Goal: Task Accomplishment & Management: Complete application form

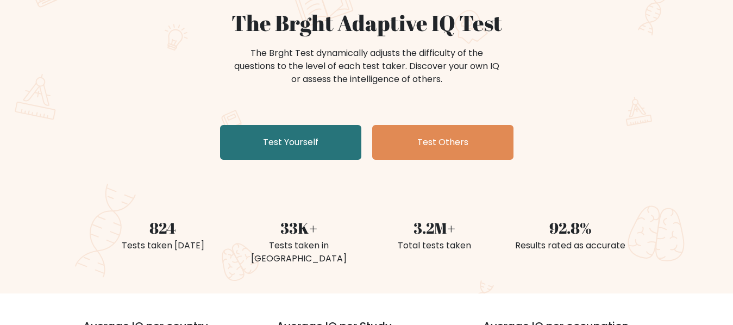
scroll to position [109, 0]
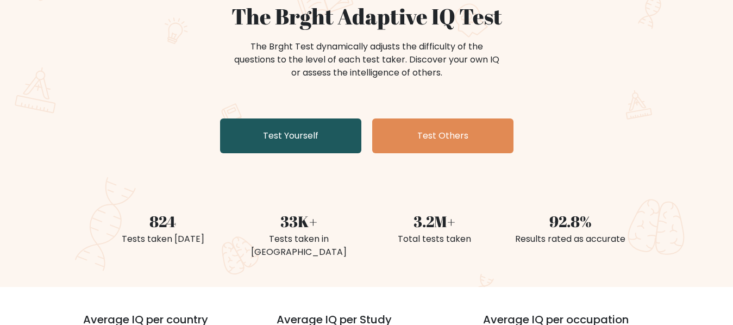
click at [287, 146] on link "Test Yourself" at bounding box center [290, 135] width 141 height 35
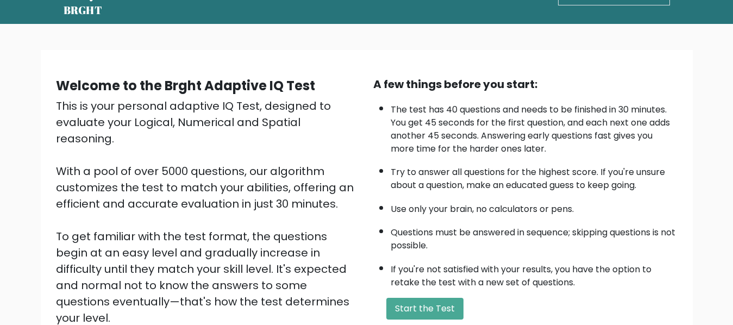
scroll to position [54, 0]
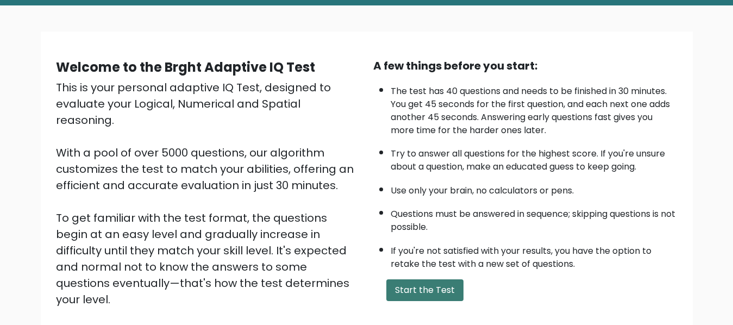
click at [431, 286] on button "Start the Test" at bounding box center [424, 290] width 77 height 22
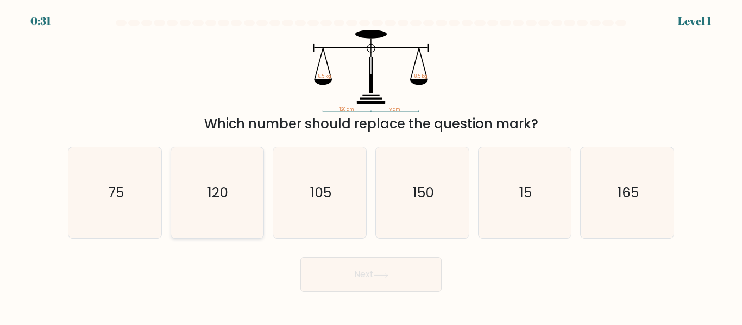
click at [242, 188] on icon "120" at bounding box center [217, 192] width 91 height 91
click at [371, 165] on input "b. 120" at bounding box center [371, 163] width 1 height 3
radio input "true"
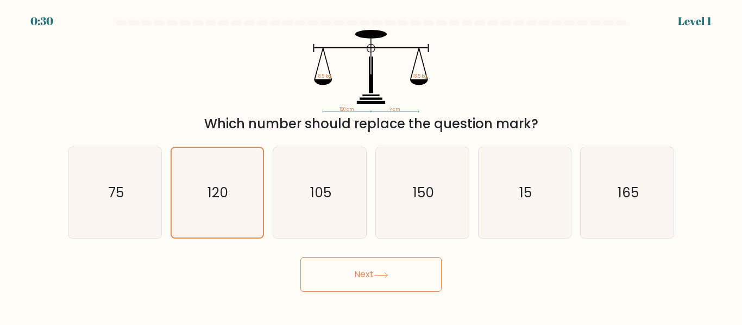
click at [316, 273] on button "Next" at bounding box center [370, 274] width 141 height 35
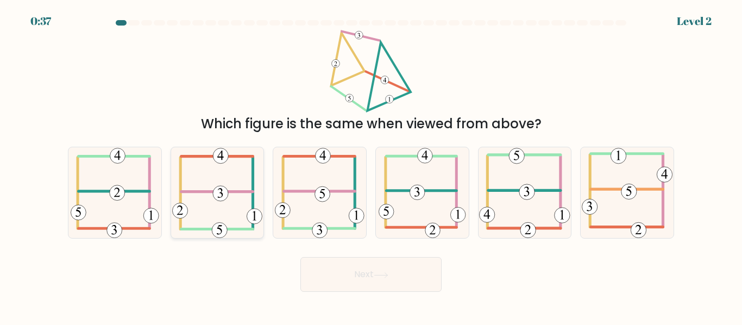
click at [203, 206] on icon at bounding box center [217, 192] width 90 height 91
click at [371, 165] on input "b." at bounding box center [371, 163] width 1 height 3
radio input "true"
click at [342, 280] on button "Next" at bounding box center [370, 274] width 141 height 35
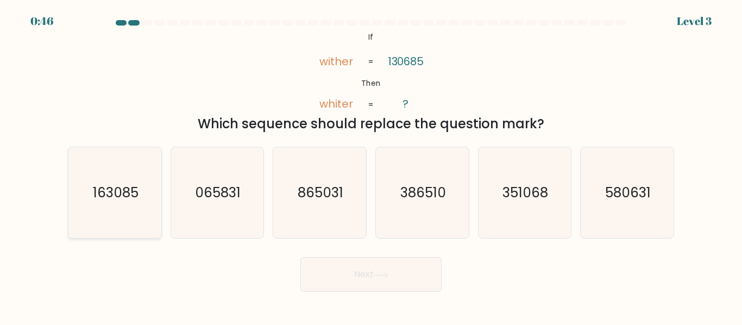
click at [97, 206] on icon "163085" at bounding box center [115, 192] width 91 height 91
click at [371, 165] on input "a. 163085" at bounding box center [371, 163] width 1 height 3
radio input "true"
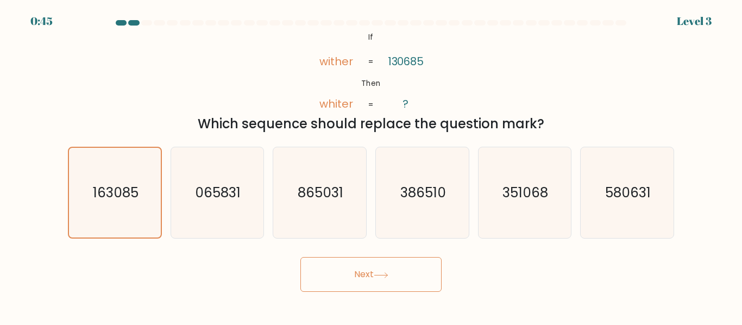
click at [346, 285] on button "Next" at bounding box center [370, 274] width 141 height 35
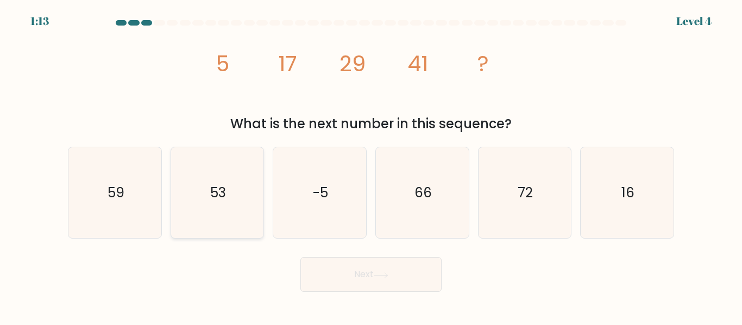
click at [217, 184] on text "53" at bounding box center [218, 192] width 16 height 19
click at [371, 165] on input "b. 53" at bounding box center [371, 163] width 1 height 3
radio input "true"
click at [332, 274] on button "Next" at bounding box center [370, 274] width 141 height 35
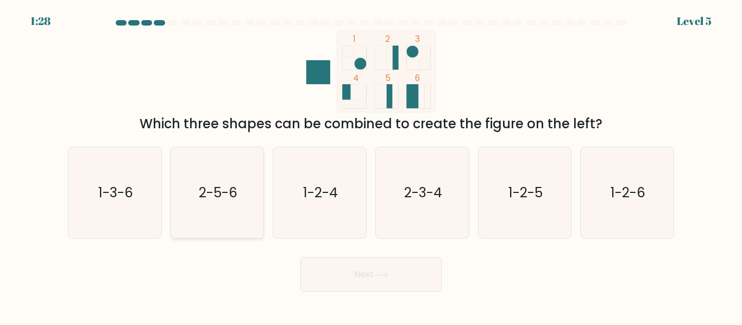
click at [228, 197] on text "2-5-6" at bounding box center [218, 192] width 39 height 19
click at [371, 165] on input "b. 2-5-6" at bounding box center [371, 163] width 1 height 3
radio input "true"
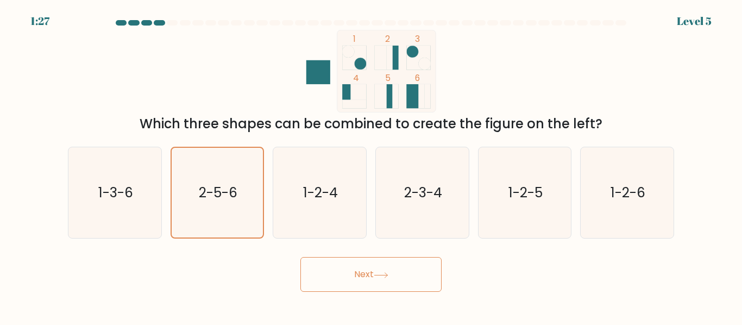
click at [336, 286] on button "Next" at bounding box center [370, 274] width 141 height 35
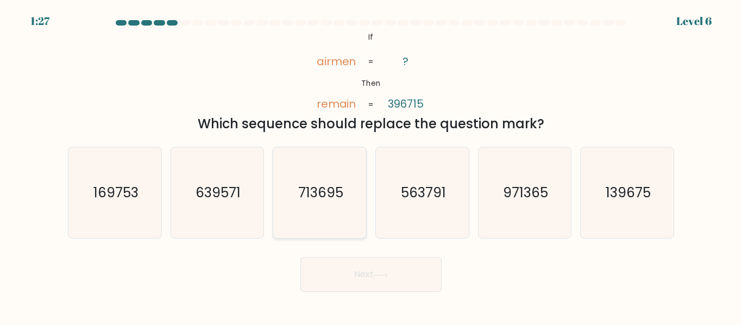
click at [338, 154] on icon "713695" at bounding box center [319, 192] width 91 height 91
click at [371, 162] on input "c. 713695" at bounding box center [371, 163] width 1 height 3
radio input "true"
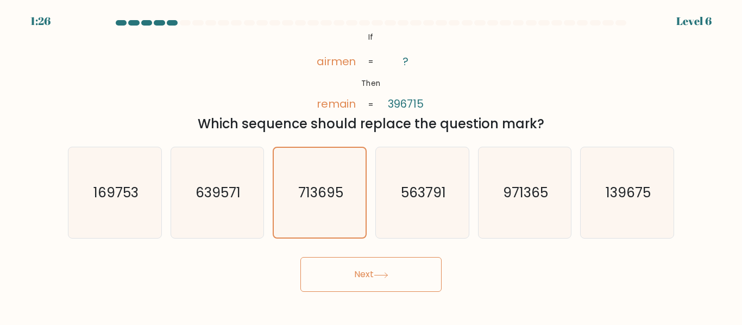
click at [355, 262] on button "Next" at bounding box center [370, 274] width 141 height 35
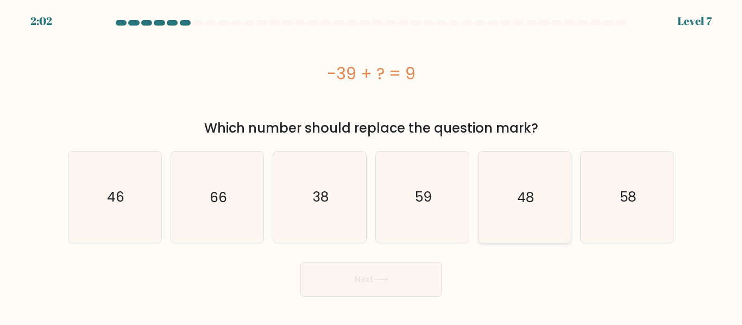
click at [526, 189] on text "48" at bounding box center [525, 196] width 17 height 19
click at [371, 165] on input "e. 48" at bounding box center [371, 163] width 1 height 3
radio input "true"
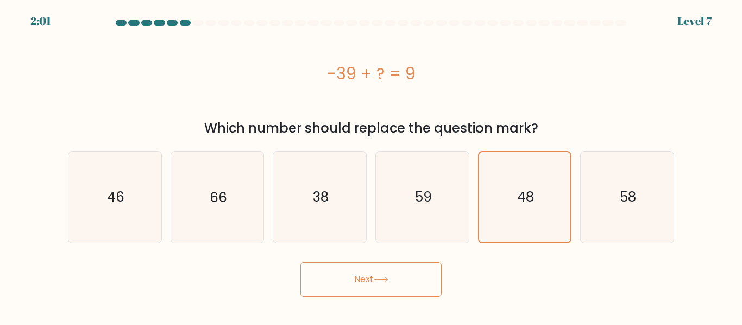
click at [408, 276] on button "Next" at bounding box center [370, 279] width 141 height 35
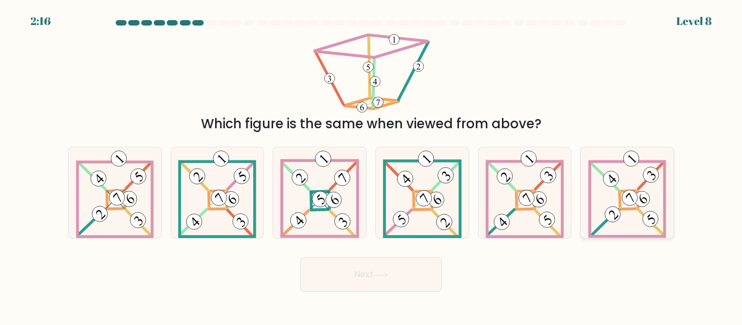
click at [633, 197] on 885 at bounding box center [630, 198] width 22 height 22
click at [371, 165] on input "f." at bounding box center [371, 163] width 1 height 3
radio input "true"
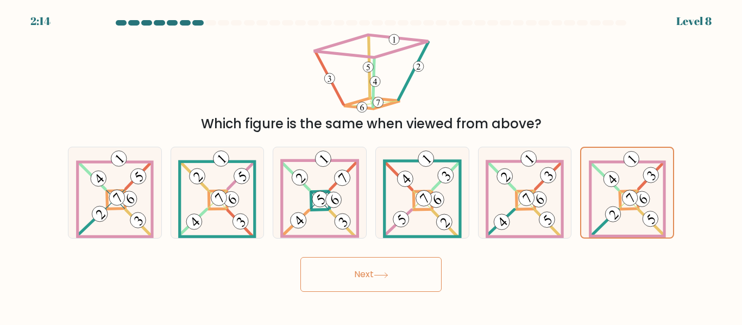
click at [336, 278] on button "Next" at bounding box center [370, 274] width 141 height 35
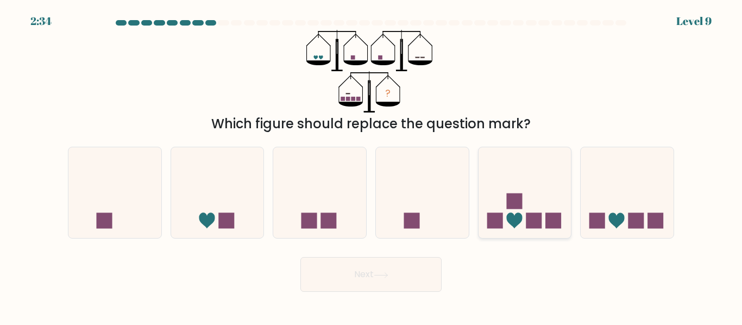
click at [539, 183] on icon at bounding box center [524, 192] width 93 height 77
click at [371, 165] on input "e." at bounding box center [371, 163] width 1 height 3
radio input "true"
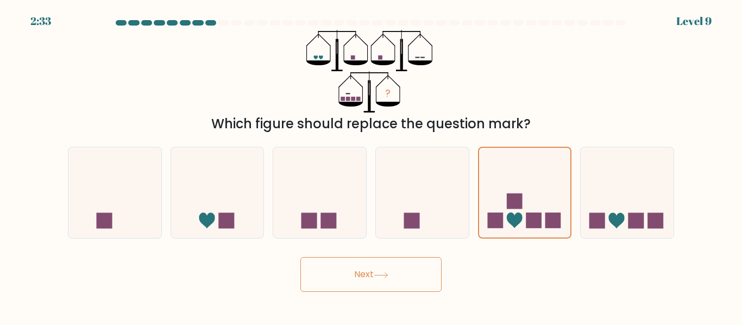
click at [400, 280] on button "Next" at bounding box center [370, 274] width 141 height 35
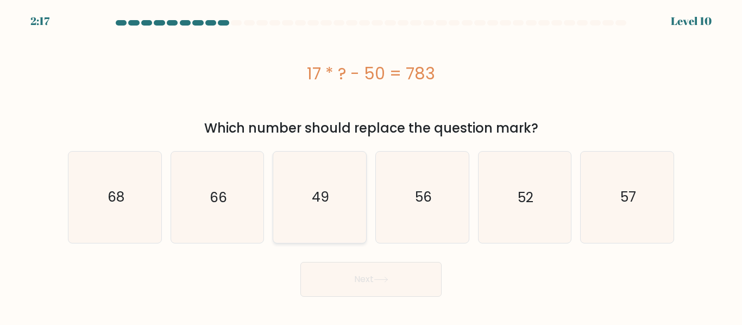
click at [318, 201] on text "49" at bounding box center [320, 196] width 17 height 19
click at [371, 165] on input "c. 49" at bounding box center [371, 163] width 1 height 3
radio input "true"
click at [424, 279] on button "Next" at bounding box center [370, 279] width 141 height 35
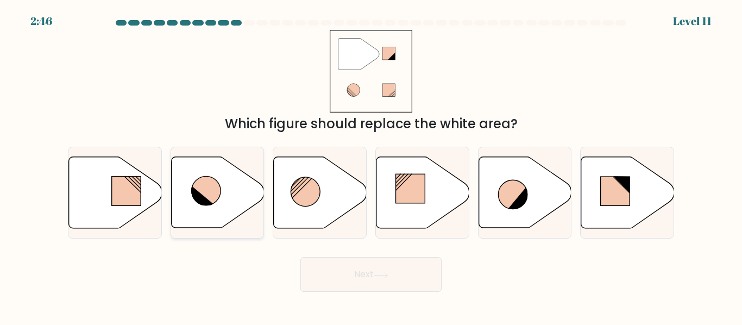
click at [224, 194] on icon at bounding box center [217, 192] width 93 height 71
click at [371, 165] on input "b." at bounding box center [371, 163] width 1 height 3
radio input "true"
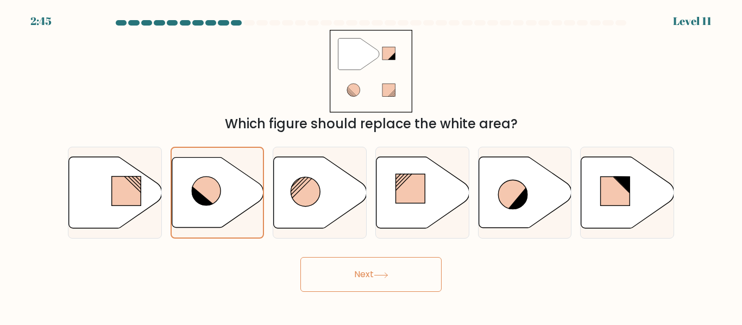
click at [337, 285] on button "Next" at bounding box center [370, 274] width 141 height 35
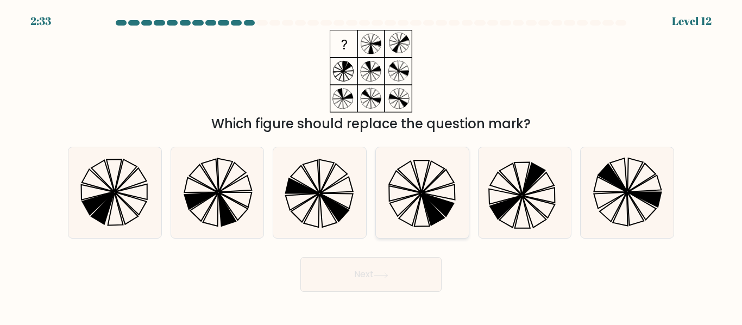
click at [444, 182] on icon at bounding box center [422, 192] width 91 height 91
click at [371, 165] on input "d." at bounding box center [371, 163] width 1 height 3
radio input "true"
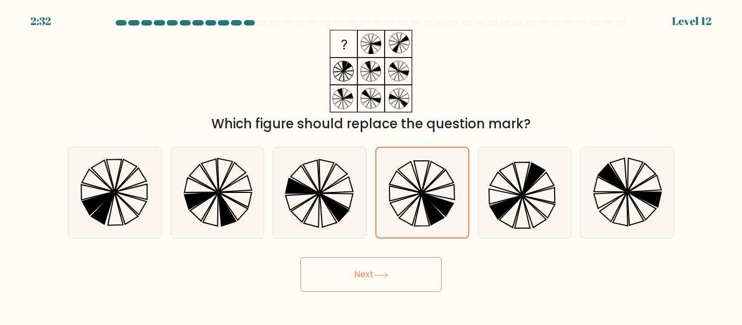
click at [432, 285] on button "Next" at bounding box center [370, 274] width 141 height 35
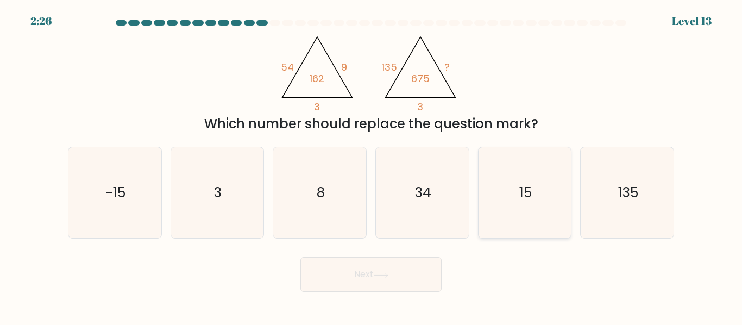
click at [497, 207] on icon "15" at bounding box center [524, 192] width 91 height 91
click at [371, 165] on input "e. 15" at bounding box center [371, 163] width 1 height 3
radio input "true"
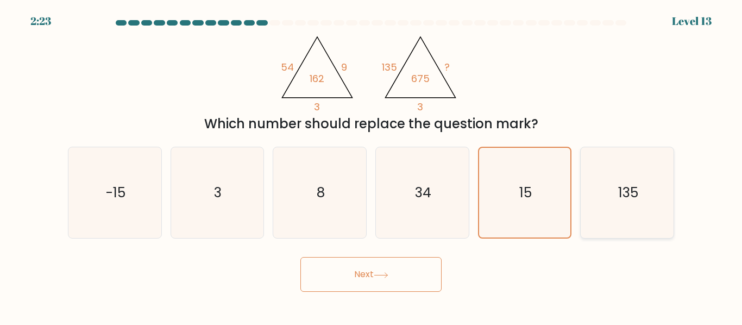
click at [631, 195] on text "135" at bounding box center [628, 192] width 20 height 19
click at [371, 165] on input "f. 135" at bounding box center [371, 163] width 1 height 3
radio input "true"
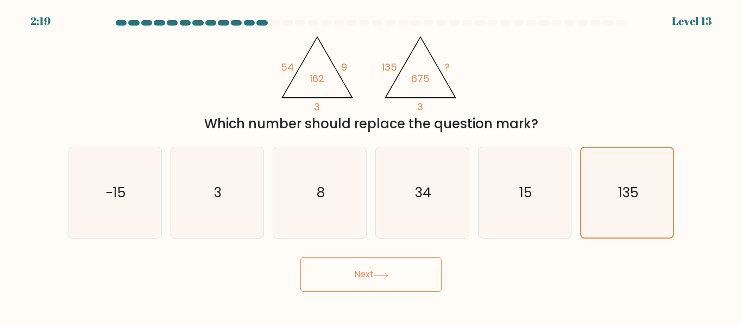
click at [417, 274] on button "Next" at bounding box center [370, 274] width 141 height 35
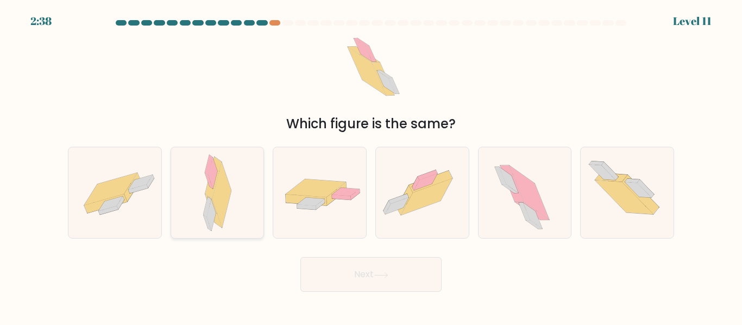
click at [220, 189] on icon at bounding box center [221, 195] width 19 height 66
click at [371, 165] on input "b." at bounding box center [371, 163] width 1 height 3
radio input "true"
click at [335, 263] on button "Next" at bounding box center [370, 274] width 141 height 35
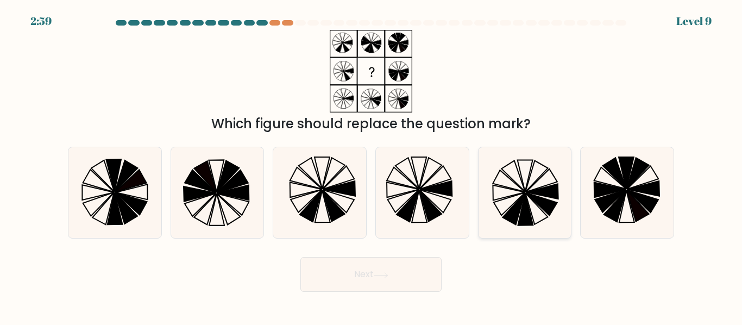
click at [532, 210] on icon at bounding box center [524, 192] width 91 height 91
click at [371, 165] on input "e." at bounding box center [371, 163] width 1 height 3
radio input "true"
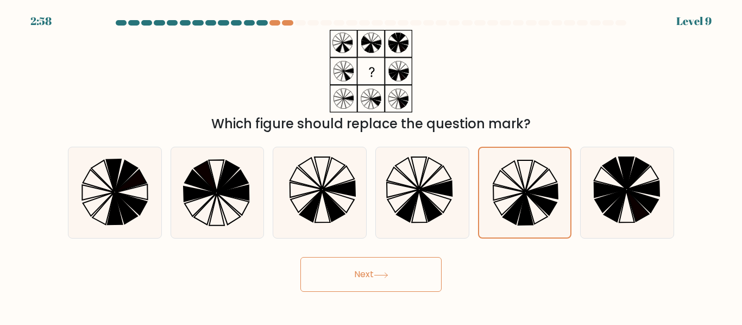
click at [399, 271] on button "Next" at bounding box center [370, 274] width 141 height 35
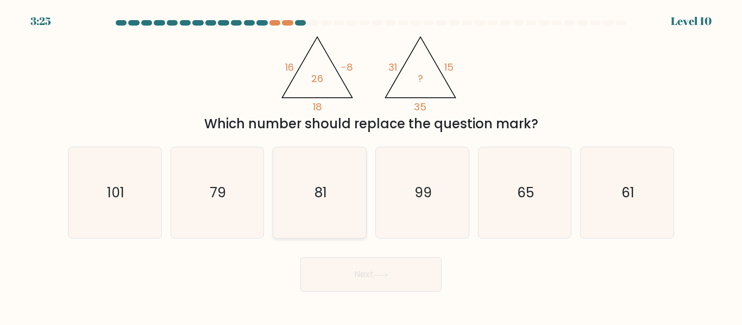
click at [353, 204] on icon "81" at bounding box center [319, 192] width 91 height 91
click at [371, 165] on input "c. 81" at bounding box center [371, 163] width 1 height 3
radio input "true"
click at [357, 288] on button "Next" at bounding box center [370, 274] width 141 height 35
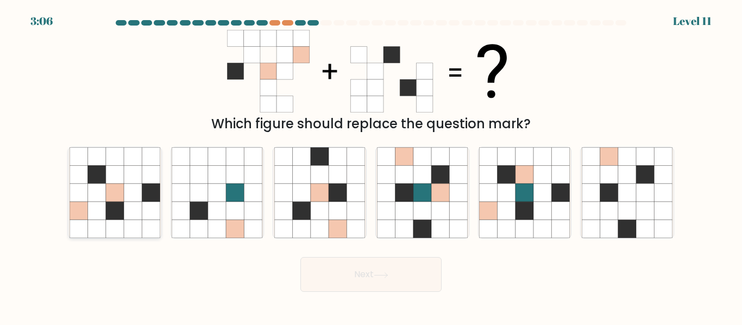
click at [101, 196] on icon at bounding box center [96, 193] width 18 height 18
click at [371, 165] on input "a." at bounding box center [371, 163] width 1 height 3
radio input "true"
click at [101, 196] on icon at bounding box center [97, 193] width 18 height 18
click at [371, 165] on input "a." at bounding box center [371, 163] width 1 height 3
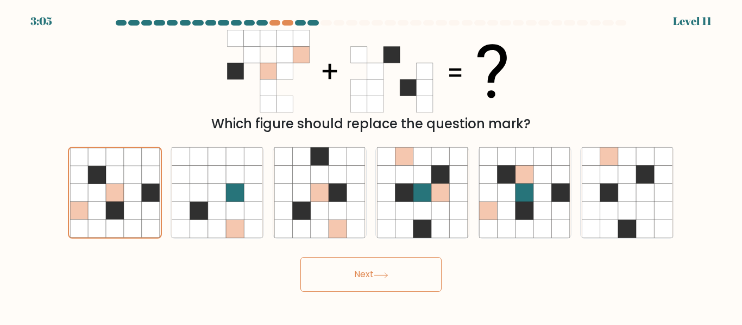
click at [375, 269] on button "Next" at bounding box center [370, 274] width 141 height 35
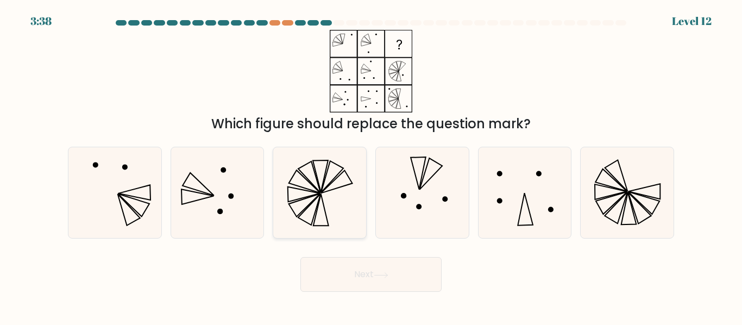
drag, startPoint x: 335, startPoint y: 169, endPoint x: 339, endPoint y: 179, distance: 10.2
click at [335, 169] on icon at bounding box center [319, 192] width 91 height 91
click at [371, 165] on input "c." at bounding box center [371, 163] width 1 height 3
radio input "true"
click at [378, 287] on button "Next" at bounding box center [370, 274] width 141 height 35
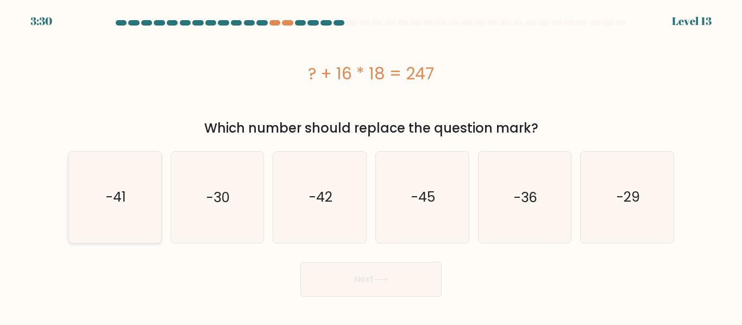
click at [118, 192] on text "-41" at bounding box center [115, 196] width 20 height 19
click at [371, 165] on input "a. -41" at bounding box center [371, 163] width 1 height 3
radio input "true"
click at [318, 281] on button "Next" at bounding box center [370, 279] width 141 height 35
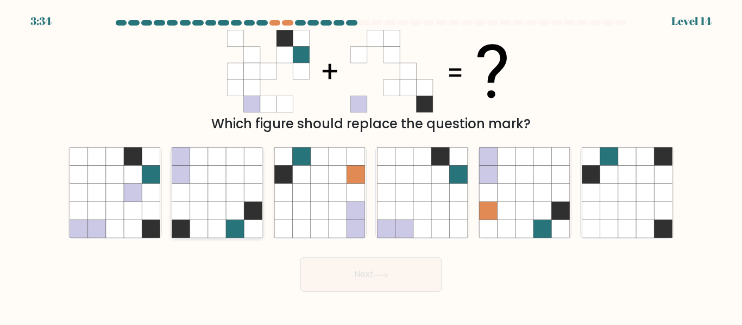
click at [218, 194] on icon at bounding box center [217, 193] width 18 height 18
click at [371, 165] on input "b." at bounding box center [371, 163] width 1 height 3
radio input "true"
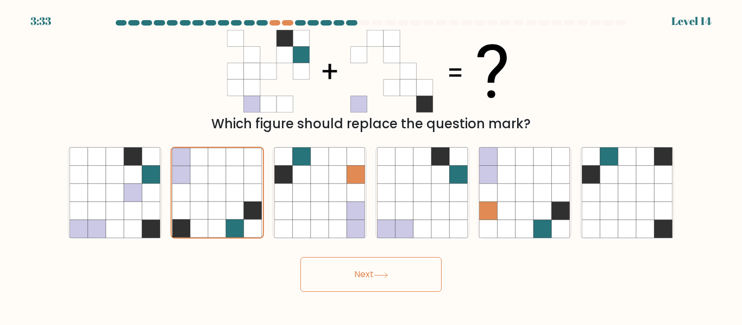
click at [324, 270] on button "Next" at bounding box center [370, 274] width 141 height 35
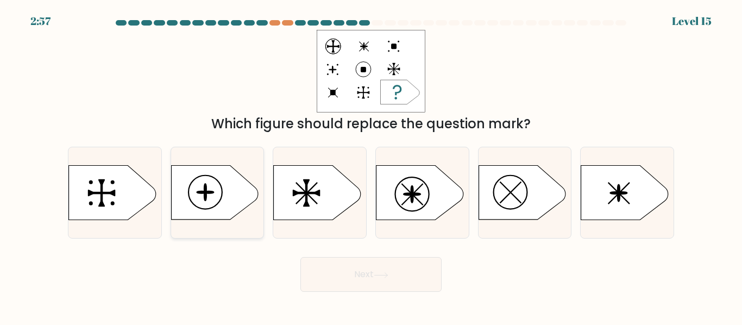
click at [233, 193] on icon at bounding box center [214, 193] width 87 height 54
click at [371, 165] on input "b." at bounding box center [371, 163] width 1 height 3
radio input "true"
click at [322, 285] on button "Next" at bounding box center [370, 274] width 141 height 35
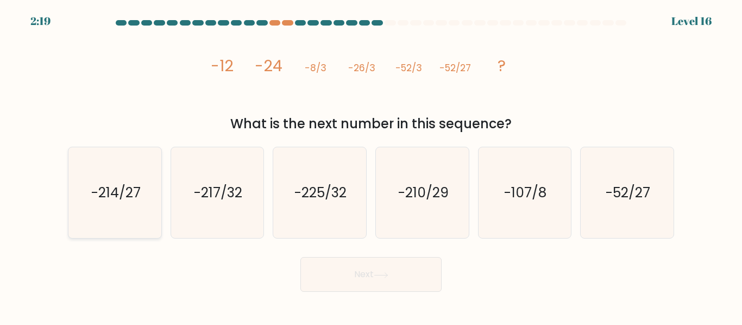
click at [128, 199] on text "-214/27" at bounding box center [115, 192] width 49 height 19
click at [371, 165] on input "a. -214/27" at bounding box center [371, 163] width 1 height 3
radio input "true"
click at [327, 278] on button "Next" at bounding box center [370, 274] width 141 height 35
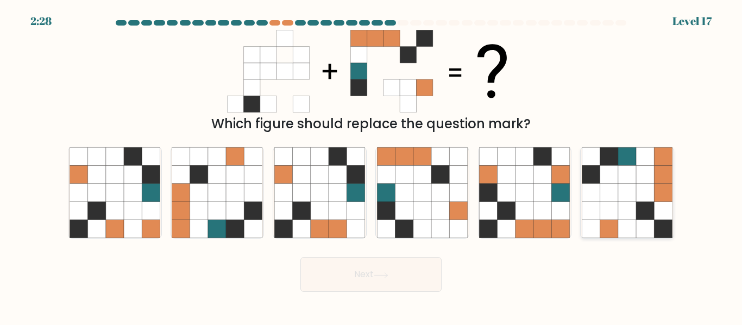
click at [652, 191] on icon at bounding box center [645, 193] width 18 height 18
click at [371, 165] on input "f." at bounding box center [371, 163] width 1 height 3
radio input "true"
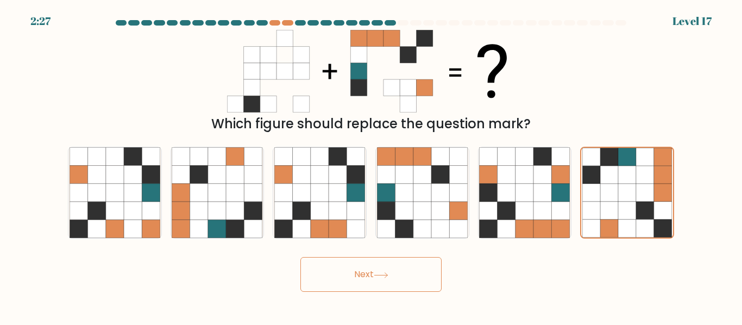
click at [374, 279] on button "Next" at bounding box center [370, 274] width 141 height 35
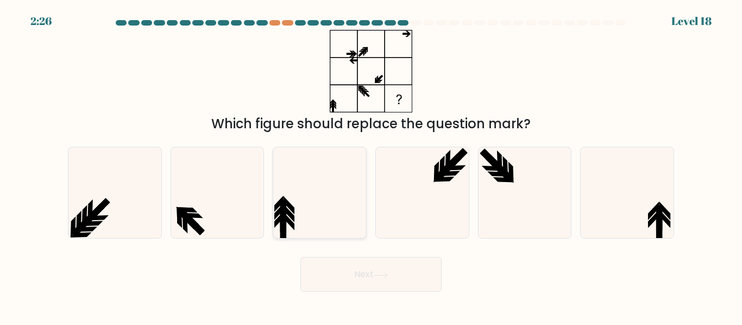
click at [311, 201] on icon at bounding box center [319, 192] width 91 height 91
click at [371, 165] on input "c." at bounding box center [371, 163] width 1 height 3
radio input "true"
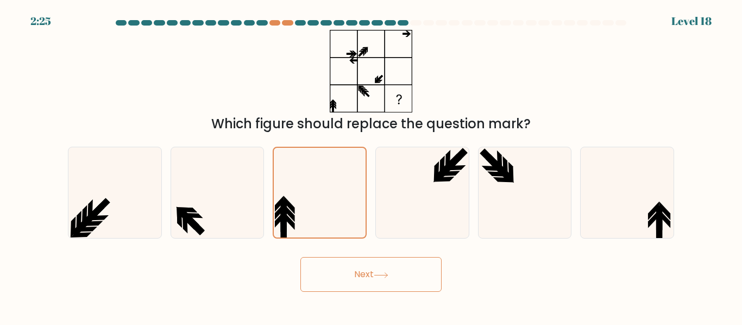
click at [373, 270] on button "Next" at bounding box center [370, 274] width 141 height 35
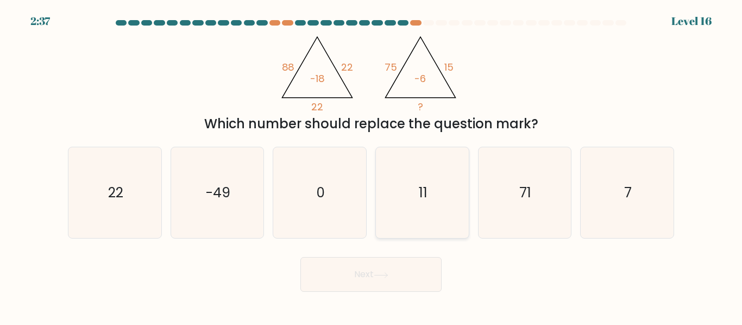
click at [426, 196] on text "11" at bounding box center [423, 192] width 9 height 19
click at [371, 165] on input "d. 11" at bounding box center [371, 163] width 1 height 3
radio input "true"
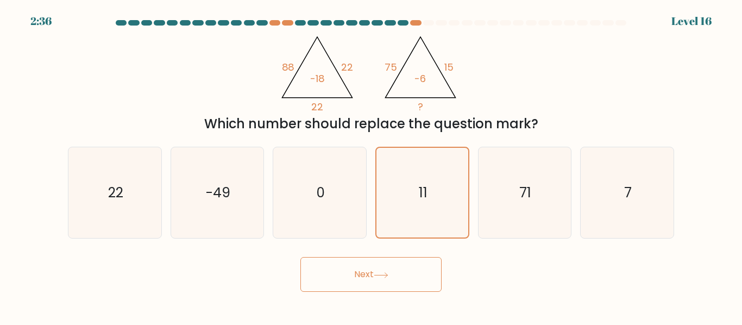
click at [388, 276] on icon at bounding box center [381, 275] width 15 height 6
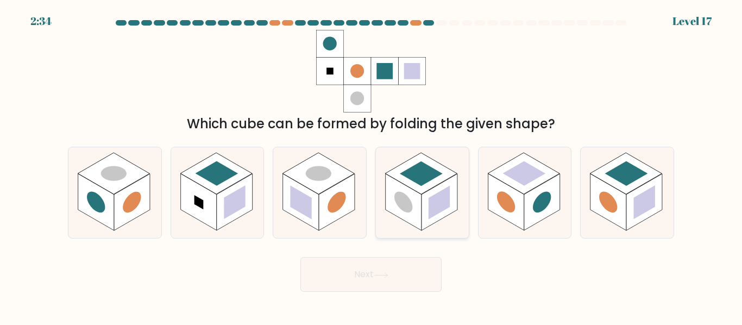
click at [402, 181] on rect at bounding box center [421, 173] width 72 height 41
click at [371, 165] on input "d." at bounding box center [371, 163] width 1 height 3
radio input "true"
click at [426, 285] on button "Next" at bounding box center [370, 274] width 141 height 35
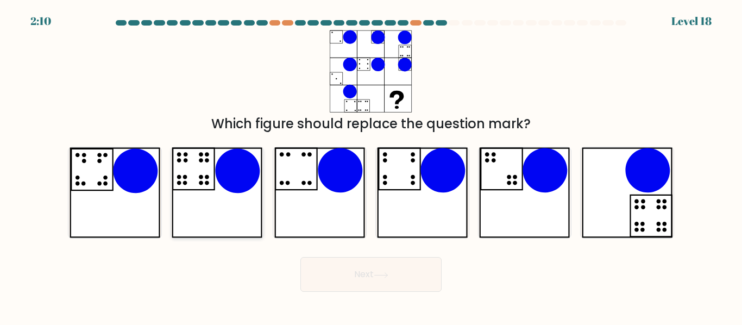
click at [240, 181] on icon at bounding box center [238, 171] width 45 height 45
click at [371, 165] on input "b." at bounding box center [371, 163] width 1 height 3
radio input "true"
click at [353, 275] on button "Next" at bounding box center [370, 274] width 141 height 35
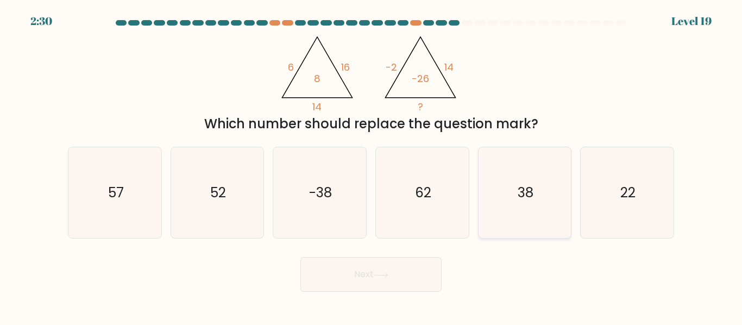
click at [519, 176] on icon "38" at bounding box center [524, 192] width 91 height 91
click at [371, 165] on input "e. 38" at bounding box center [371, 163] width 1 height 3
radio input "true"
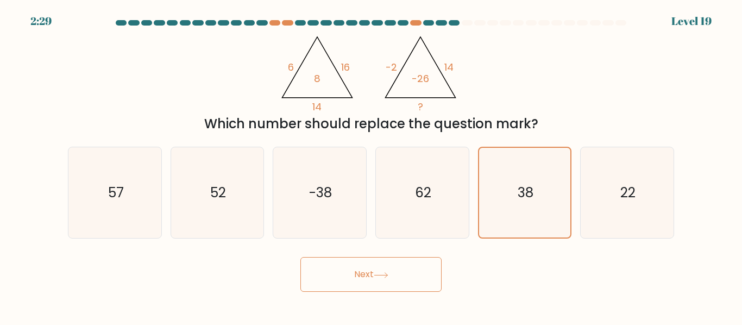
click at [418, 274] on button "Next" at bounding box center [370, 274] width 141 height 35
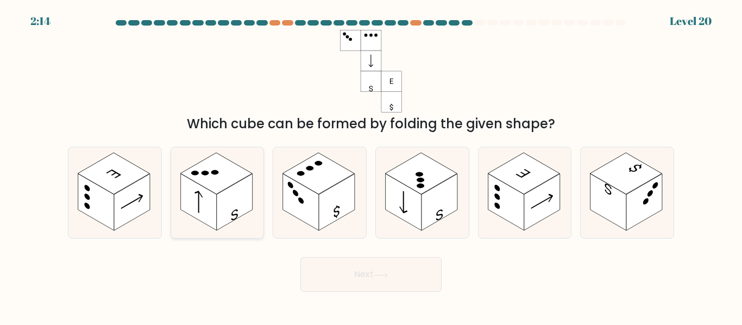
click at [236, 204] on rect at bounding box center [235, 202] width 36 height 57
click at [371, 165] on input "b." at bounding box center [371, 163] width 1 height 3
radio input "true"
click at [341, 275] on button "Next" at bounding box center [370, 274] width 141 height 35
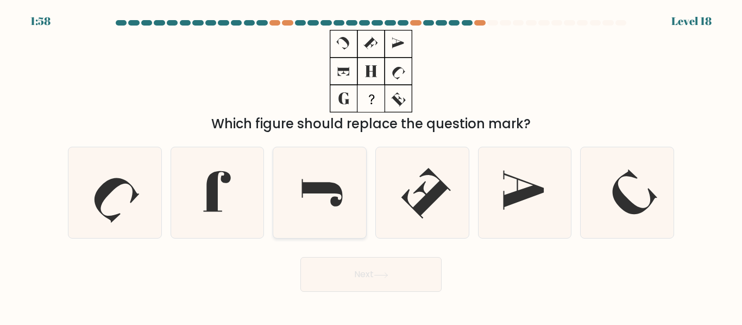
click at [309, 206] on icon at bounding box center [319, 192] width 91 height 91
click at [371, 165] on input "c." at bounding box center [371, 163] width 1 height 3
radio input "true"
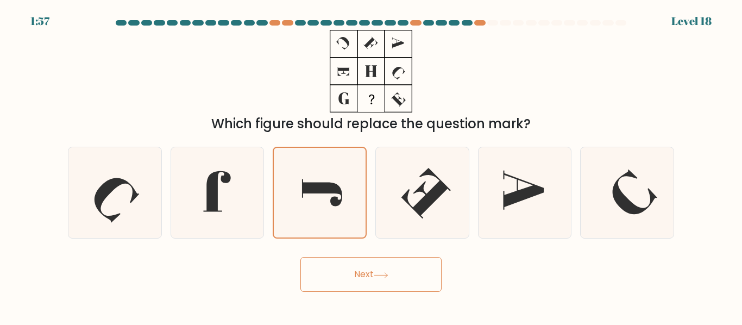
click at [374, 263] on button "Next" at bounding box center [370, 274] width 141 height 35
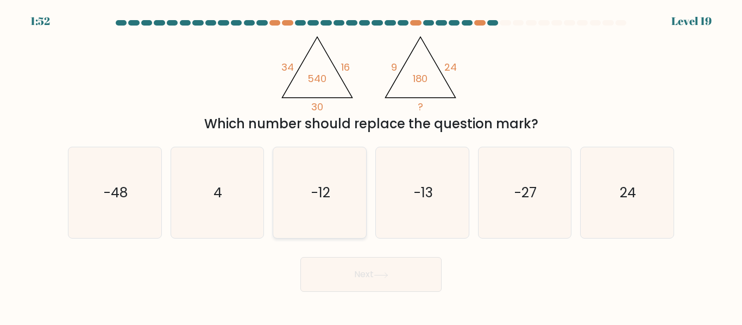
click at [340, 179] on icon "-12" at bounding box center [319, 192] width 91 height 91
click at [371, 165] on input "c. -12" at bounding box center [371, 163] width 1 height 3
radio input "true"
click at [377, 270] on button "Next" at bounding box center [370, 274] width 141 height 35
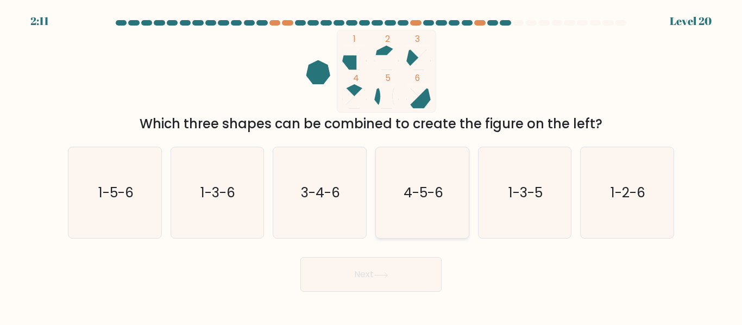
click at [420, 207] on icon "4-5-6" at bounding box center [422, 192] width 91 height 91
click at [371, 165] on input "d. 4-5-6" at bounding box center [371, 163] width 1 height 3
radio input "true"
click at [406, 274] on button "Next" at bounding box center [370, 274] width 141 height 35
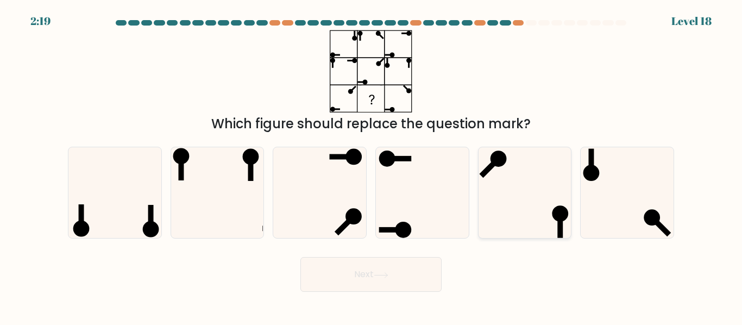
click at [547, 192] on icon at bounding box center [524, 192] width 91 height 91
click at [371, 165] on input "e." at bounding box center [371, 163] width 1 height 3
radio input "true"
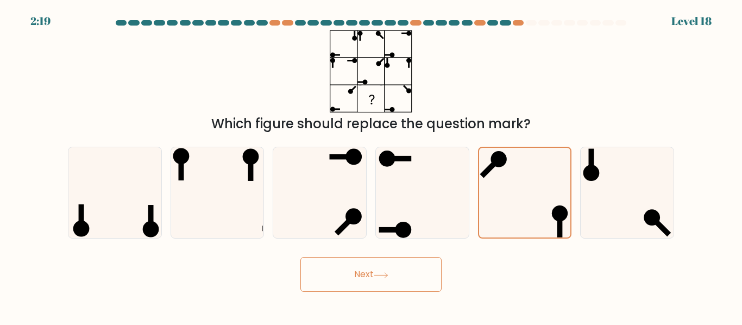
click at [426, 257] on button "Next" at bounding box center [370, 274] width 141 height 35
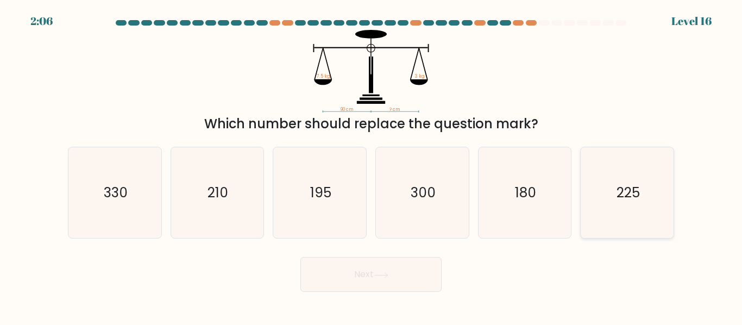
click at [620, 189] on text "225" at bounding box center [627, 192] width 23 height 19
click at [371, 165] on input "f. 225" at bounding box center [371, 163] width 1 height 3
radio input "true"
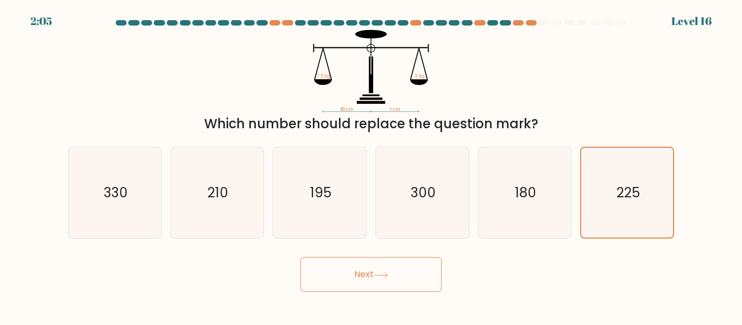
click at [404, 291] on button "Next" at bounding box center [370, 274] width 141 height 35
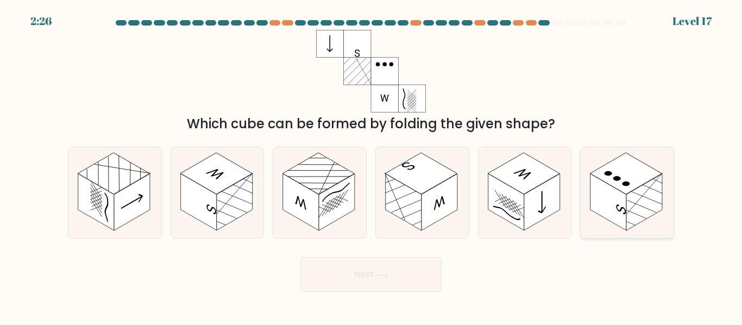
click at [625, 196] on rect at bounding box center [608, 202] width 36 height 57
click at [371, 165] on input "f." at bounding box center [371, 163] width 1 height 3
radio input "true"
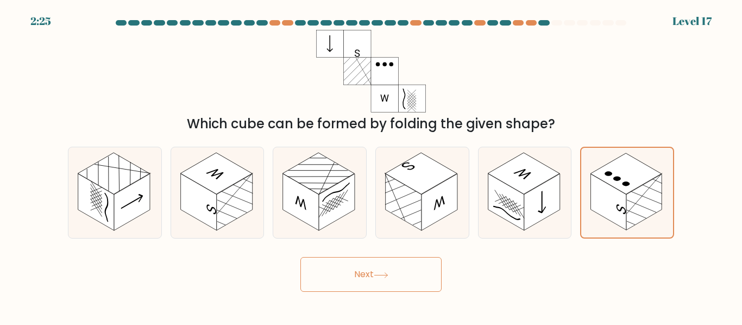
click at [431, 273] on button "Next" at bounding box center [370, 274] width 141 height 35
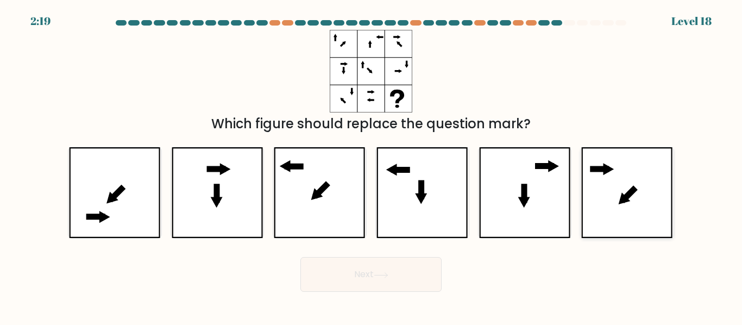
click at [633, 178] on icon at bounding box center [626, 192] width 91 height 91
click at [371, 165] on input "f." at bounding box center [371, 163] width 1 height 3
radio input "true"
click at [400, 281] on button "Next" at bounding box center [370, 274] width 141 height 35
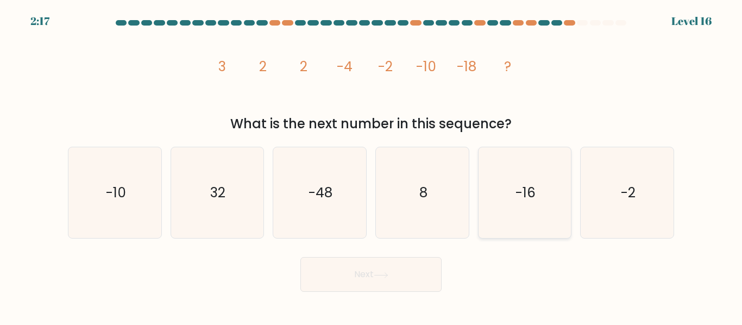
click at [530, 185] on text "-16" at bounding box center [525, 192] width 20 height 19
click at [371, 165] on input "e. -16" at bounding box center [371, 163] width 1 height 3
radio input "true"
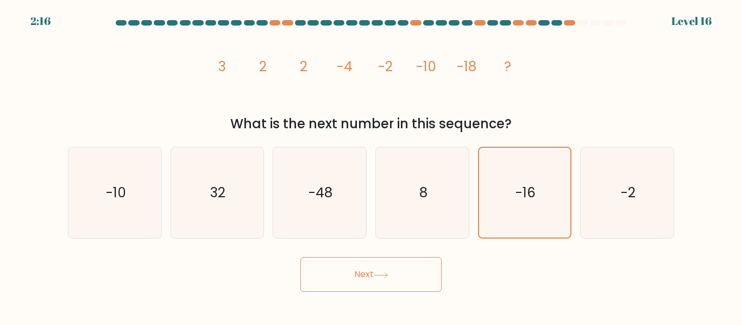
click at [413, 278] on button "Next" at bounding box center [370, 274] width 141 height 35
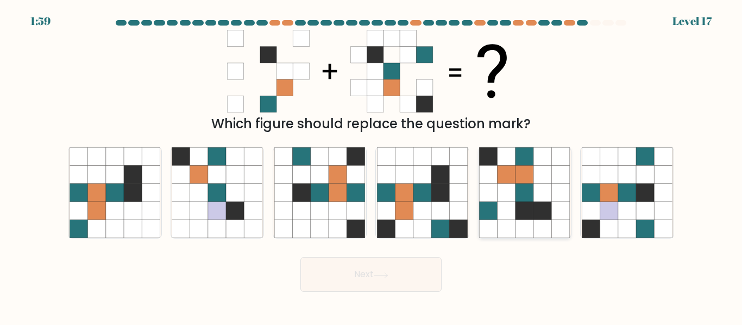
click at [526, 190] on icon at bounding box center [524, 193] width 18 height 18
click at [371, 165] on input "e." at bounding box center [371, 163] width 1 height 3
radio input "true"
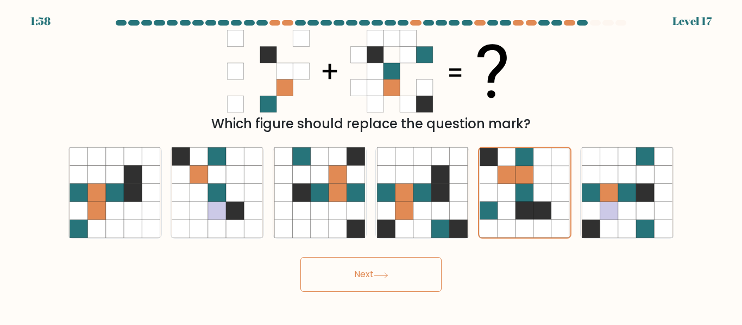
click at [411, 265] on button "Next" at bounding box center [370, 274] width 141 height 35
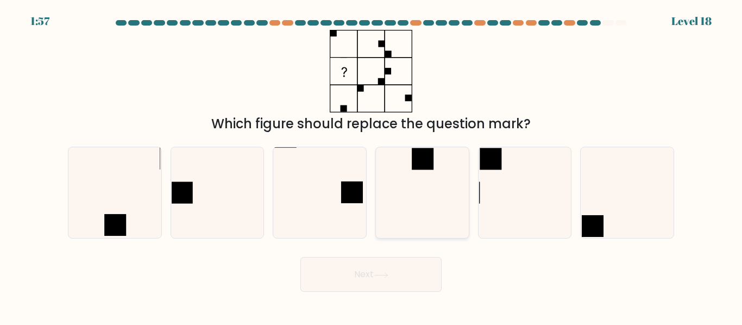
click at [408, 157] on icon at bounding box center [422, 192] width 91 height 91
click at [371, 162] on input "d." at bounding box center [371, 163] width 1 height 3
radio input "true"
click at [388, 293] on body "1:57 Level 18" at bounding box center [371, 162] width 742 height 325
click at [380, 279] on button "Next" at bounding box center [370, 274] width 141 height 35
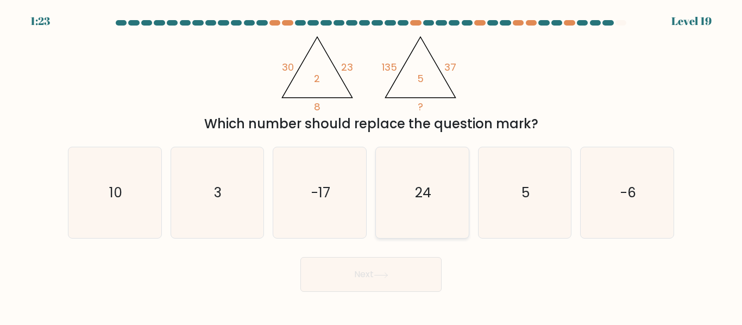
click at [419, 184] on text "24" at bounding box center [423, 192] width 16 height 19
click at [371, 165] on input "d. 24" at bounding box center [371, 163] width 1 height 3
radio input "true"
click at [417, 282] on button "Next" at bounding box center [370, 274] width 141 height 35
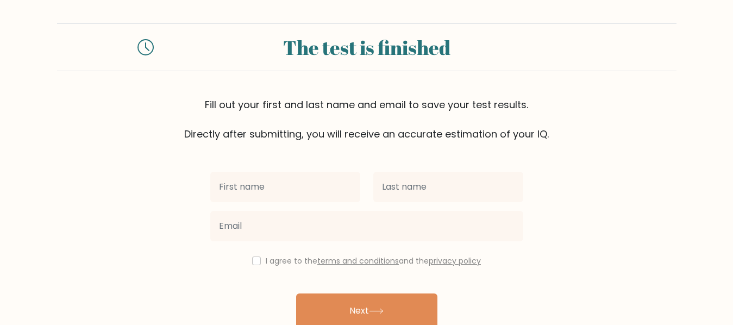
scroll to position [2, 0]
type input "[PERSON_NAME]"
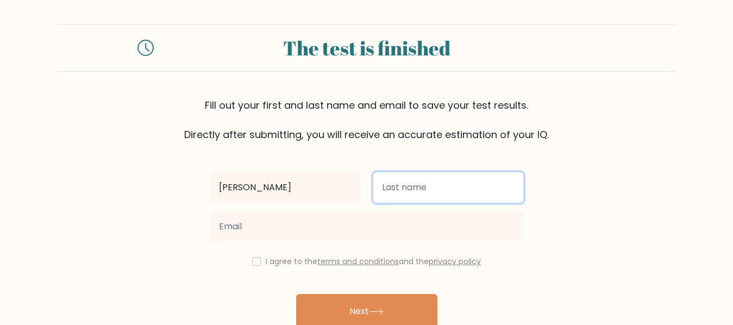
click at [395, 198] on input "text" at bounding box center [448, 187] width 150 height 30
type input "[PERSON_NAME]"
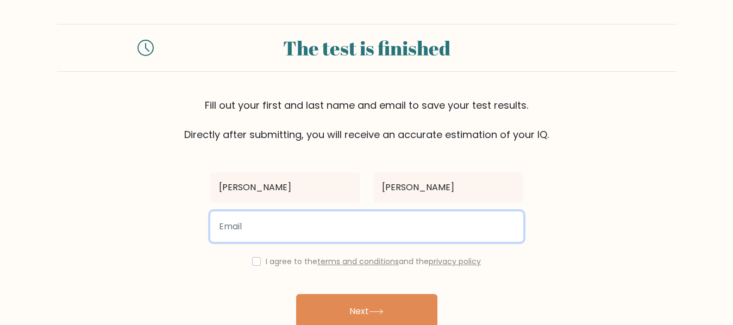
click at [315, 219] on input "email" at bounding box center [366, 226] width 313 height 30
type input "rakibhasanjcc2000@gmail.com"
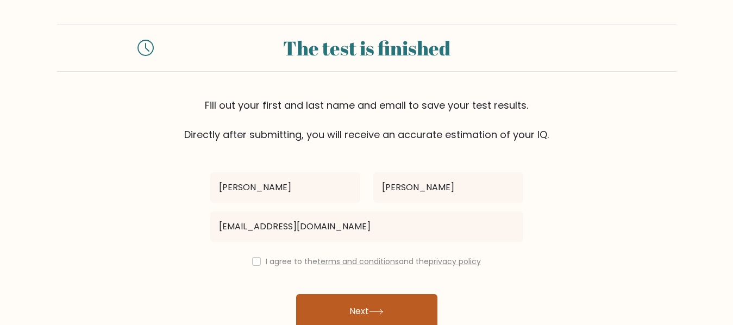
click at [352, 298] on button "Next" at bounding box center [366, 311] width 141 height 35
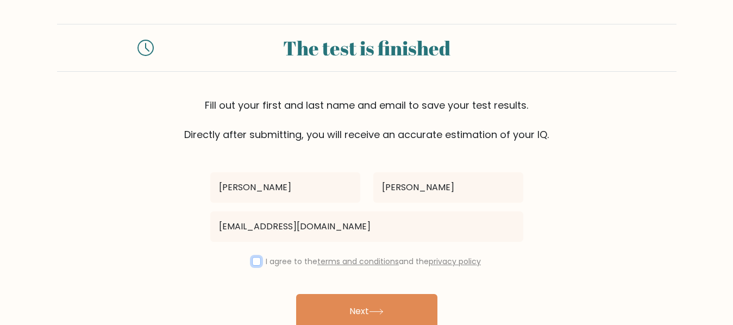
click at [252, 260] on input "checkbox" at bounding box center [256, 261] width 9 height 9
checkbox input "true"
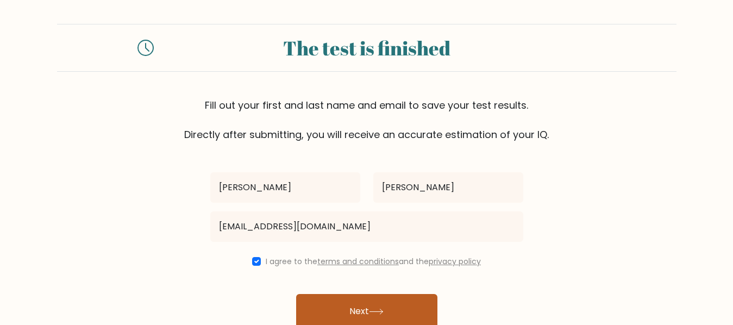
click at [320, 312] on button "Next" at bounding box center [366, 311] width 141 height 35
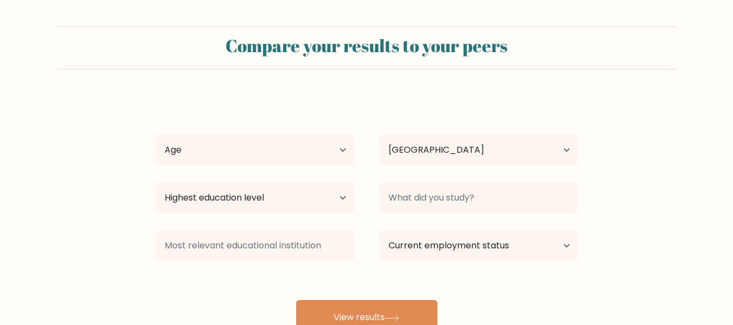
select select "BD"
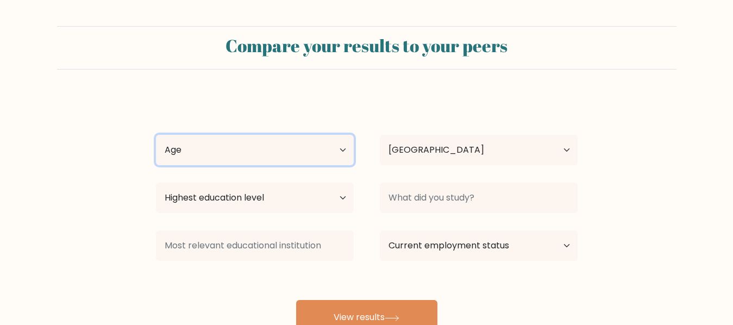
click at [247, 160] on select "Age Under [DEMOGRAPHIC_DATA] [DEMOGRAPHIC_DATA] [DEMOGRAPHIC_DATA] [DEMOGRAPHIC…" at bounding box center [255, 150] width 198 height 30
select select "min_18"
click at [156, 135] on select "Age Under [DEMOGRAPHIC_DATA] [DEMOGRAPHIC_DATA] [DEMOGRAPHIC_DATA] [DEMOGRAPHIC…" at bounding box center [255, 150] width 198 height 30
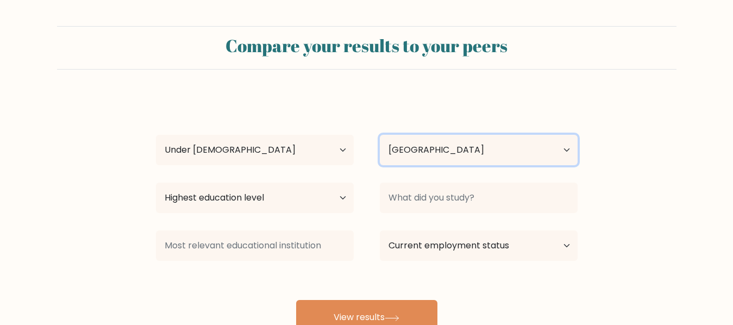
click at [469, 148] on select "Country [GEOGRAPHIC_DATA] [GEOGRAPHIC_DATA] [GEOGRAPHIC_DATA] [US_STATE] [GEOGR…" at bounding box center [479, 150] width 198 height 30
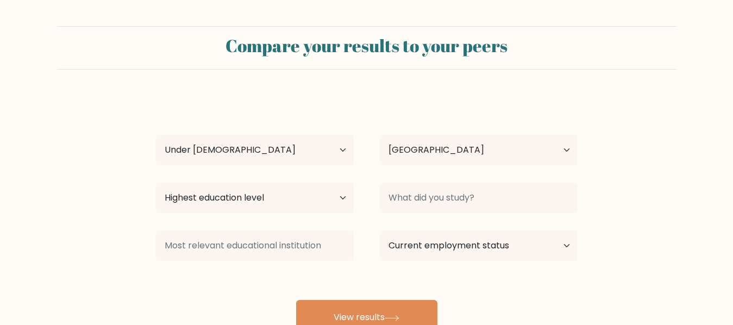
click at [617, 132] on form "Compare your results to your peers [PERSON_NAME] Age Under [DEMOGRAPHIC_DATA] […" at bounding box center [366, 180] width 733 height 308
click at [311, 201] on select "Highest education level No schooling Primary Lower Secondary Upper Secondary Oc…" at bounding box center [255, 197] width 198 height 30
select select "lower_secondary"
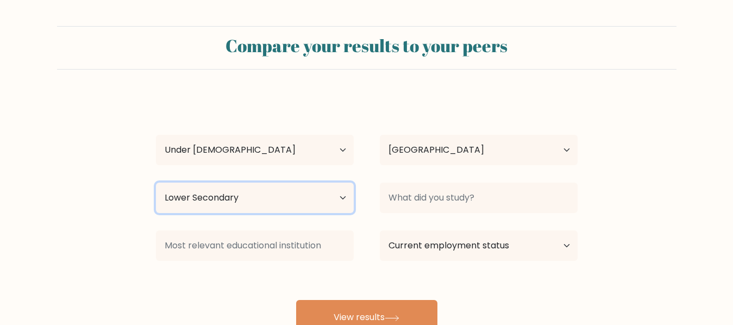
click at [156, 182] on select "Highest education level No schooling Primary Lower Secondary Upper Secondary Oc…" at bounding box center [255, 197] width 198 height 30
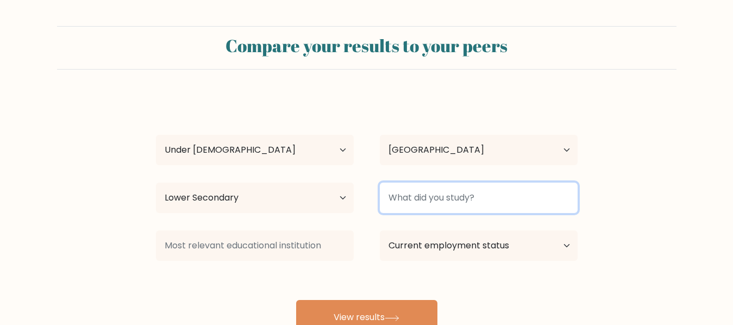
click at [509, 206] on input at bounding box center [479, 197] width 198 height 30
type input "science"
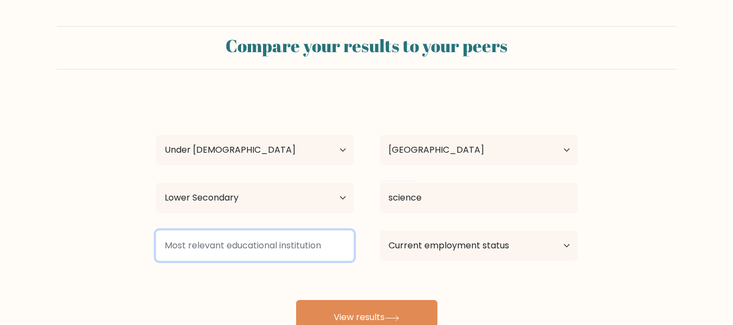
click at [325, 242] on input at bounding box center [255, 245] width 198 height 30
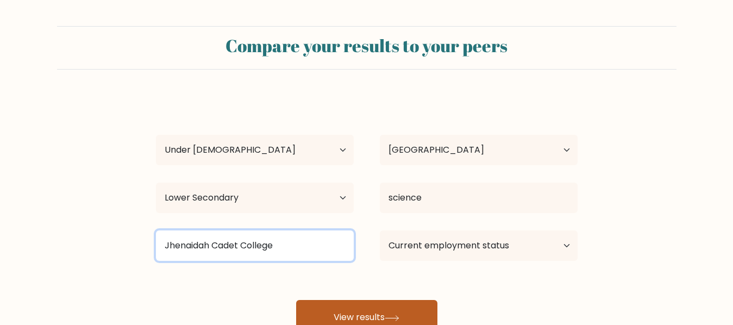
type input "Jhenaidah Cadet College"
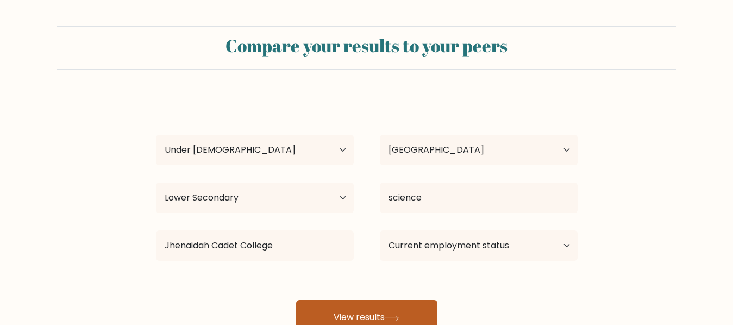
click at [401, 314] on button "View results" at bounding box center [366, 317] width 141 height 35
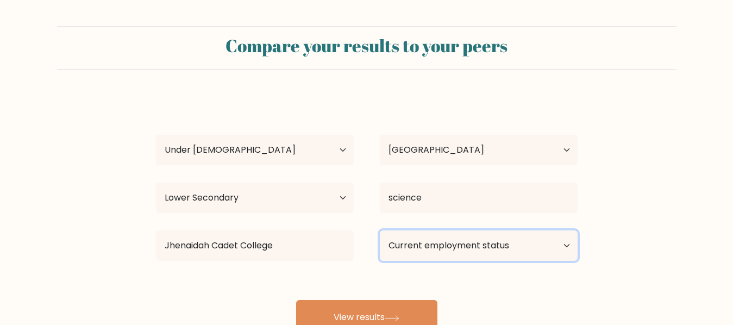
click at [518, 245] on select "Current employment status Employed Student Retired Other / prefer not to answer" at bounding box center [479, 245] width 198 height 30
select select "student"
click at [380, 230] on select "Current employment status Employed Student Retired Other / prefer not to answer" at bounding box center [479, 245] width 198 height 30
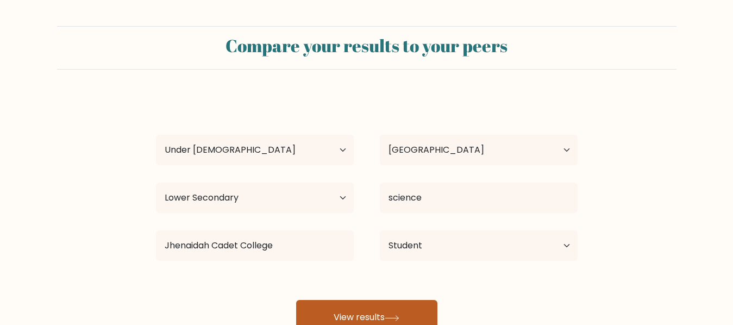
click at [384, 313] on button "View results" at bounding box center [366, 317] width 141 height 35
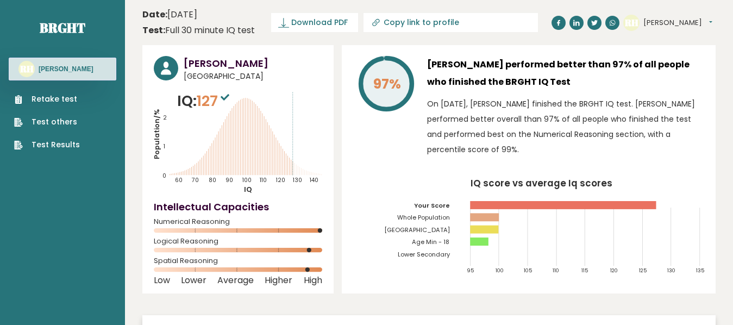
click at [439, 252] on tspan "Lower Secondary" at bounding box center [424, 254] width 53 height 9
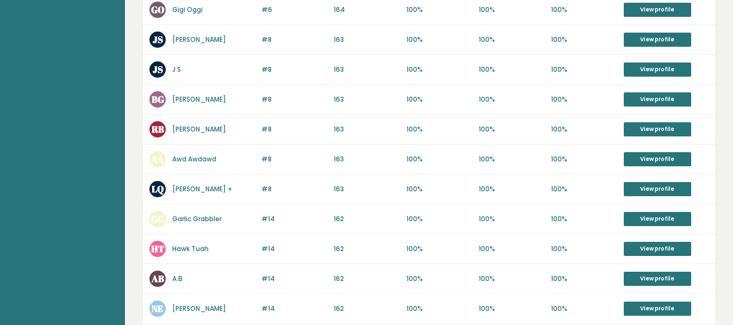
scroll to position [288, 0]
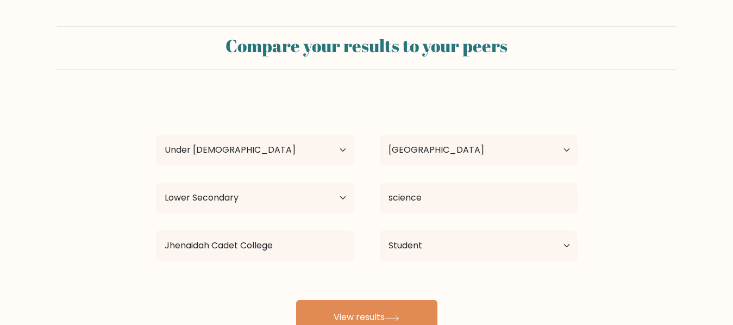
select select "min_18"
select select "BD"
select select "lower_secondary"
select select "student"
